Goal: Information Seeking & Learning: Learn about a topic

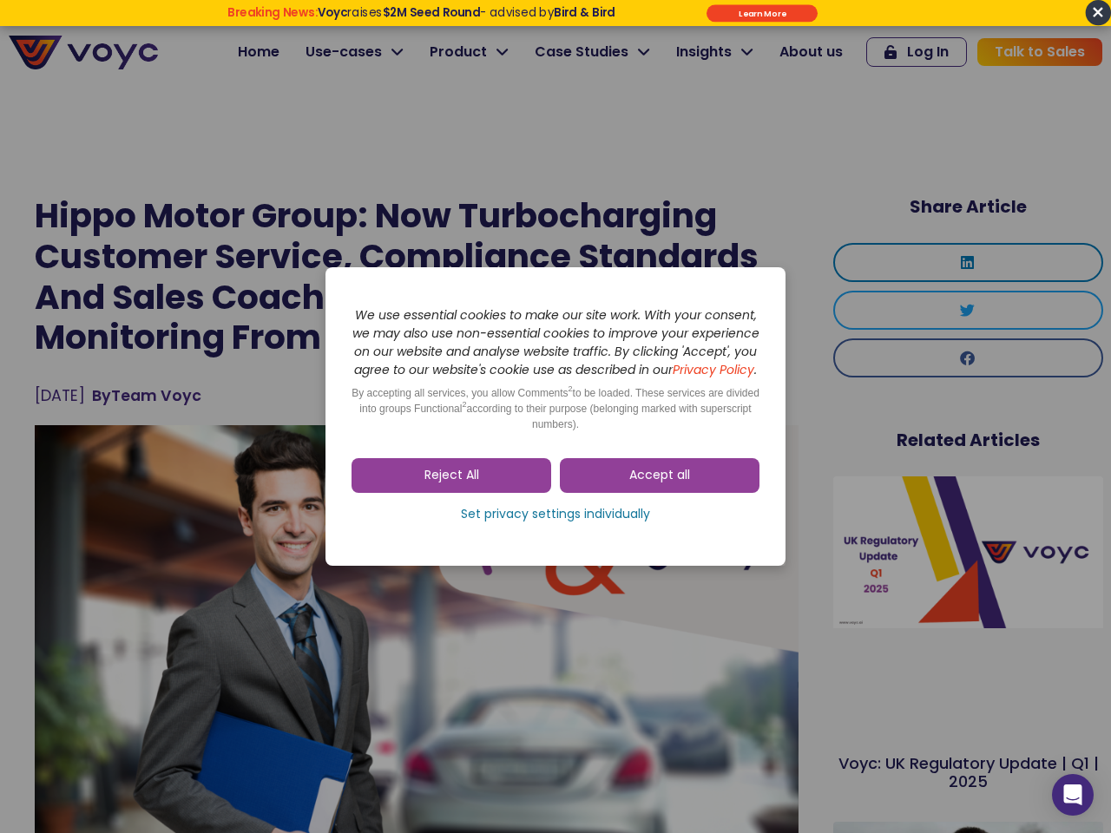
click at [660, 484] on span "Accept all" at bounding box center [659, 475] width 61 height 17
click at [451, 484] on div "Skip to consent choices We use essential cookies to make our site work. With yo…" at bounding box center [555, 416] width 1111 height 833
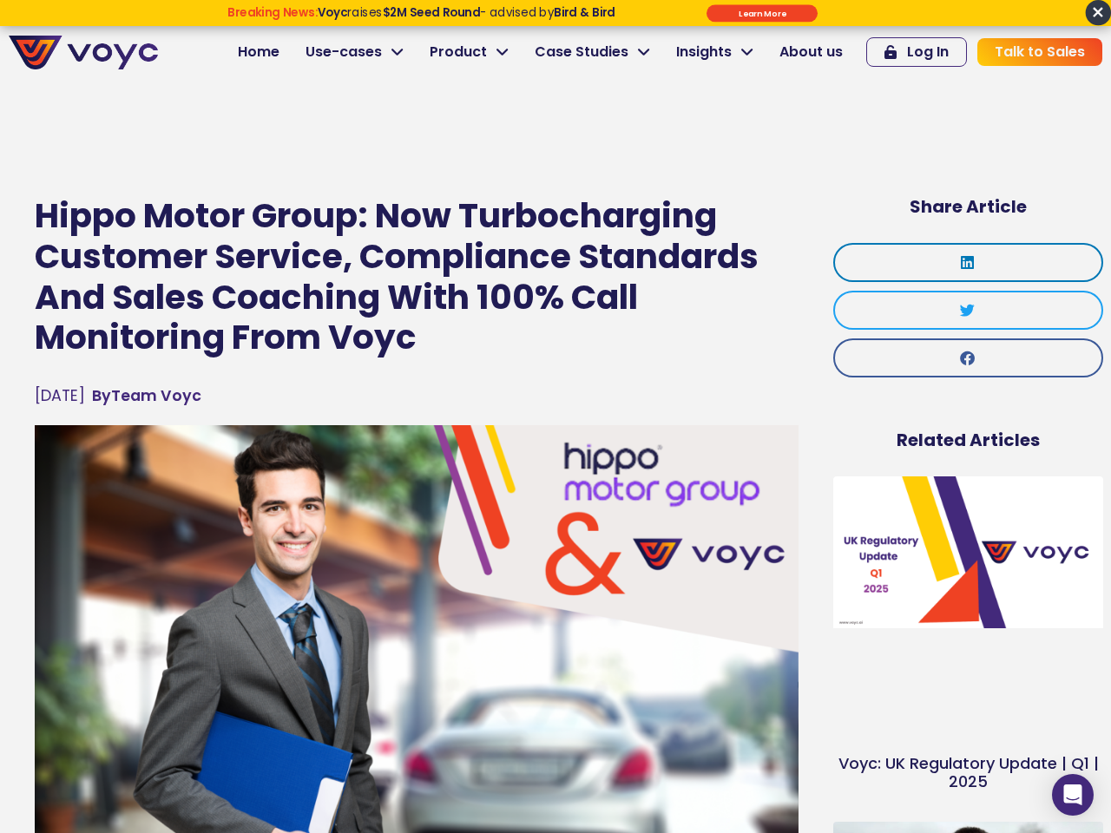
click at [555, 523] on img at bounding box center [417, 640] width 764 height 430
